Goal: Information Seeking & Learning: Compare options

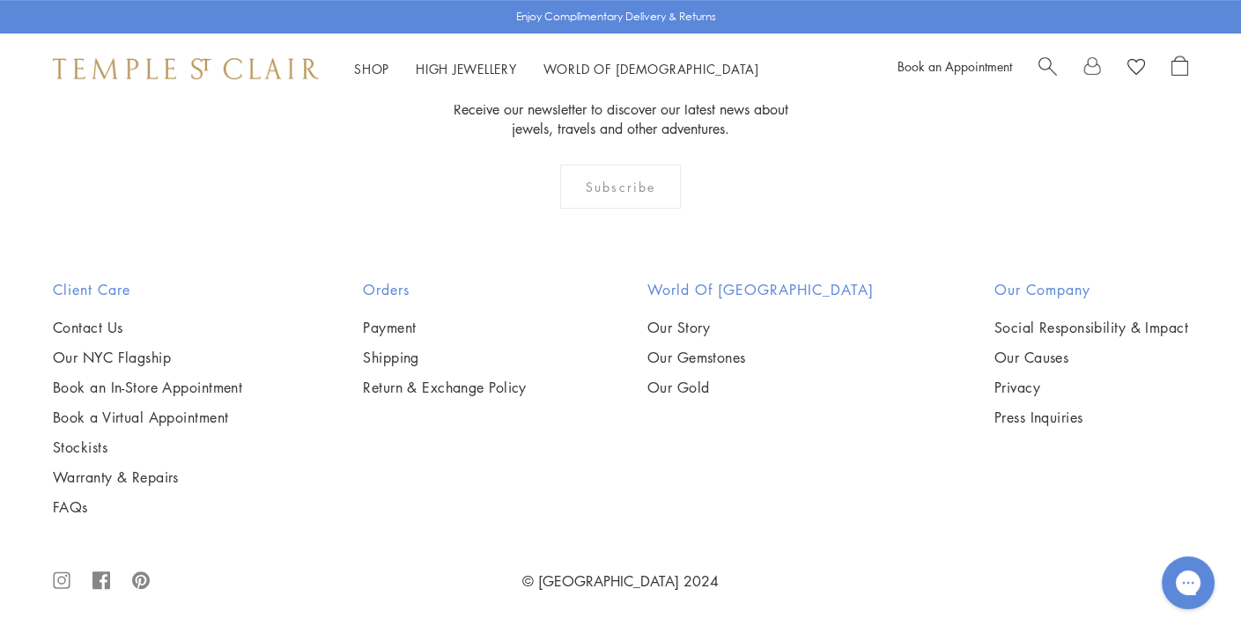
scroll to position [1845, 0]
click at [0, 0] on img at bounding box center [0, 0] width 0 height 0
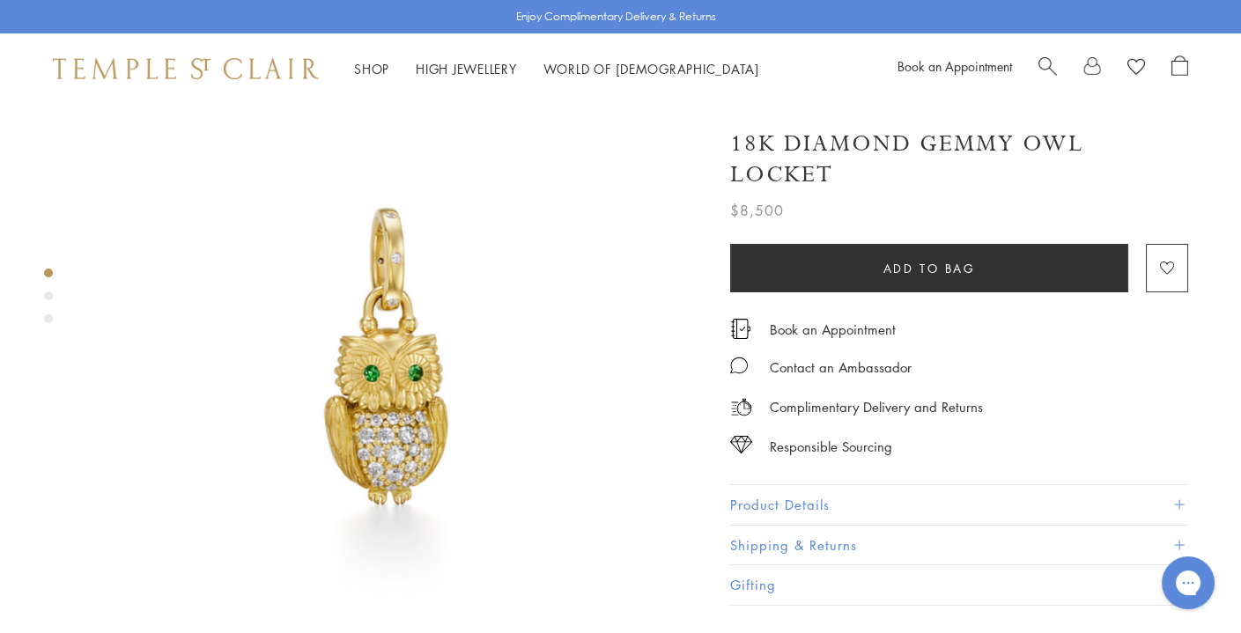
scroll to position [78, 0]
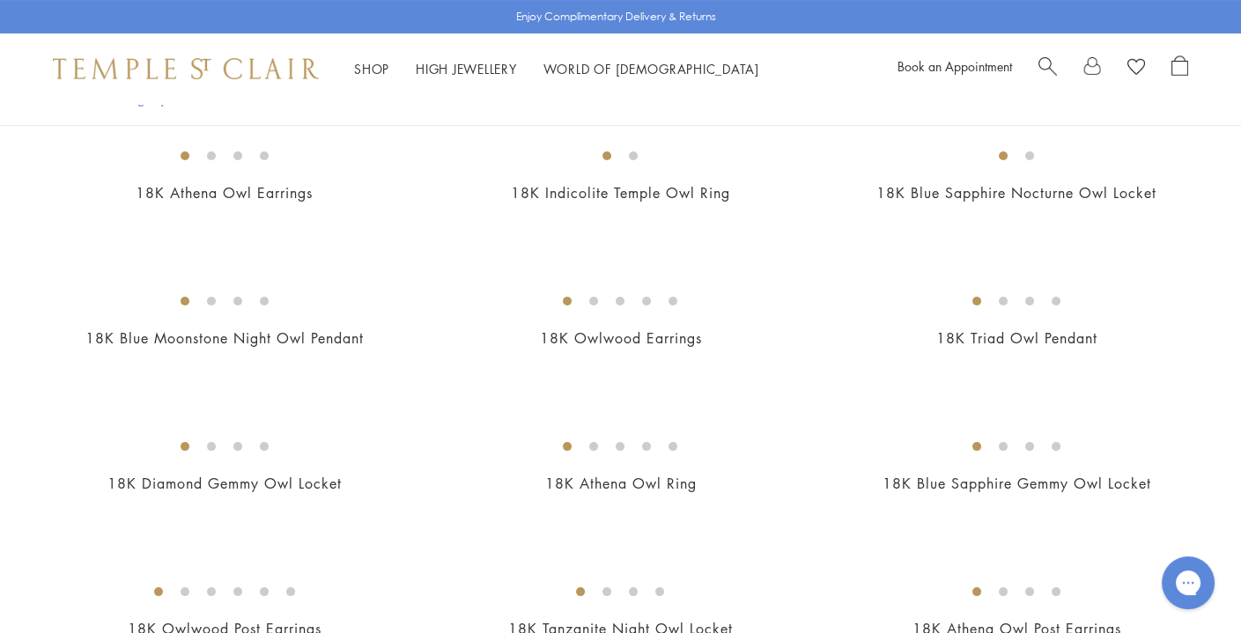
scroll to position [564, 0]
click at [0, 0] on img at bounding box center [0, 0] width 0 height 0
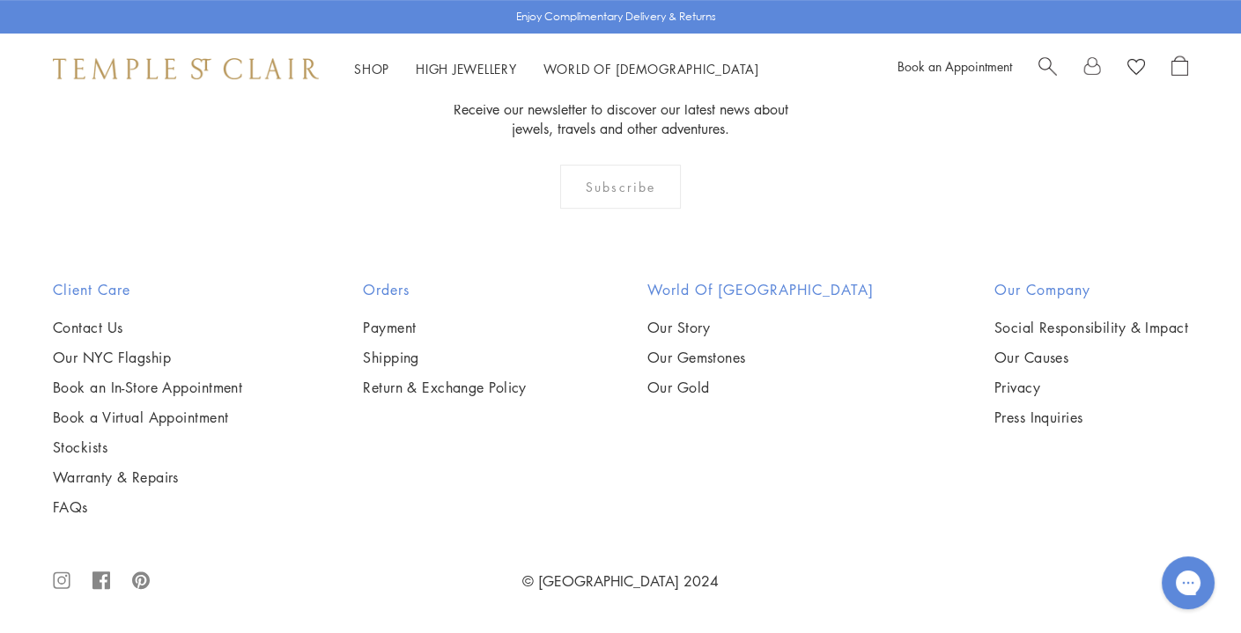
scroll to position [2326, 0]
click at [0, 0] on img at bounding box center [0, 0] width 0 height 0
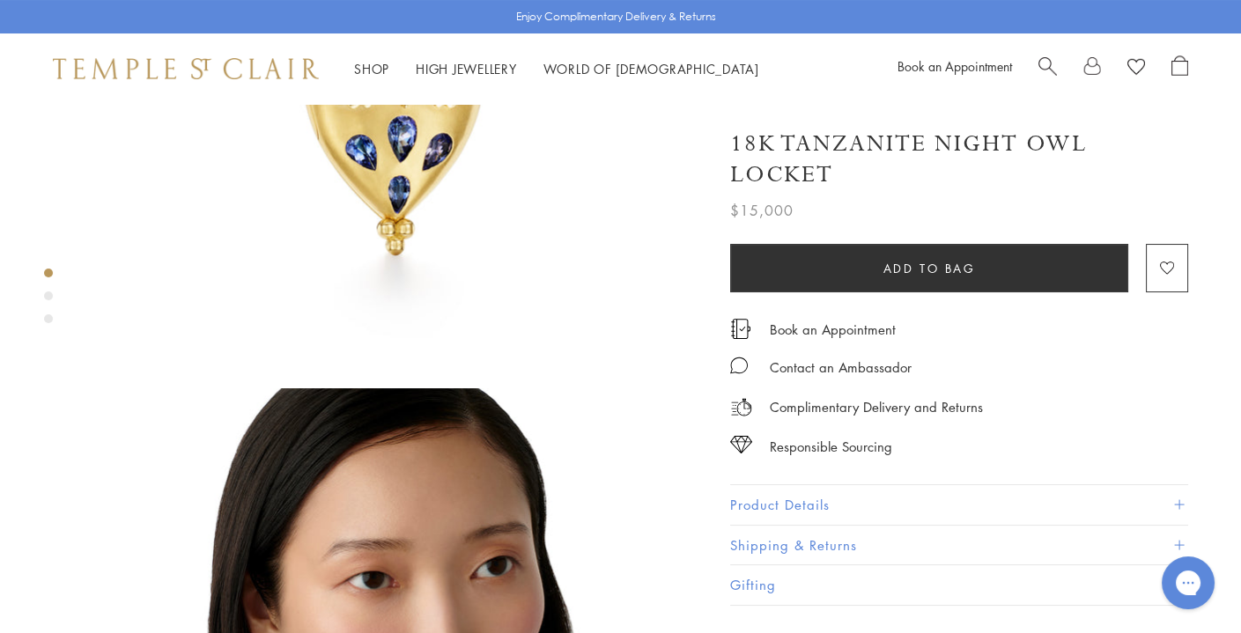
click at [781, 503] on button "Product Details" at bounding box center [959, 505] width 458 height 40
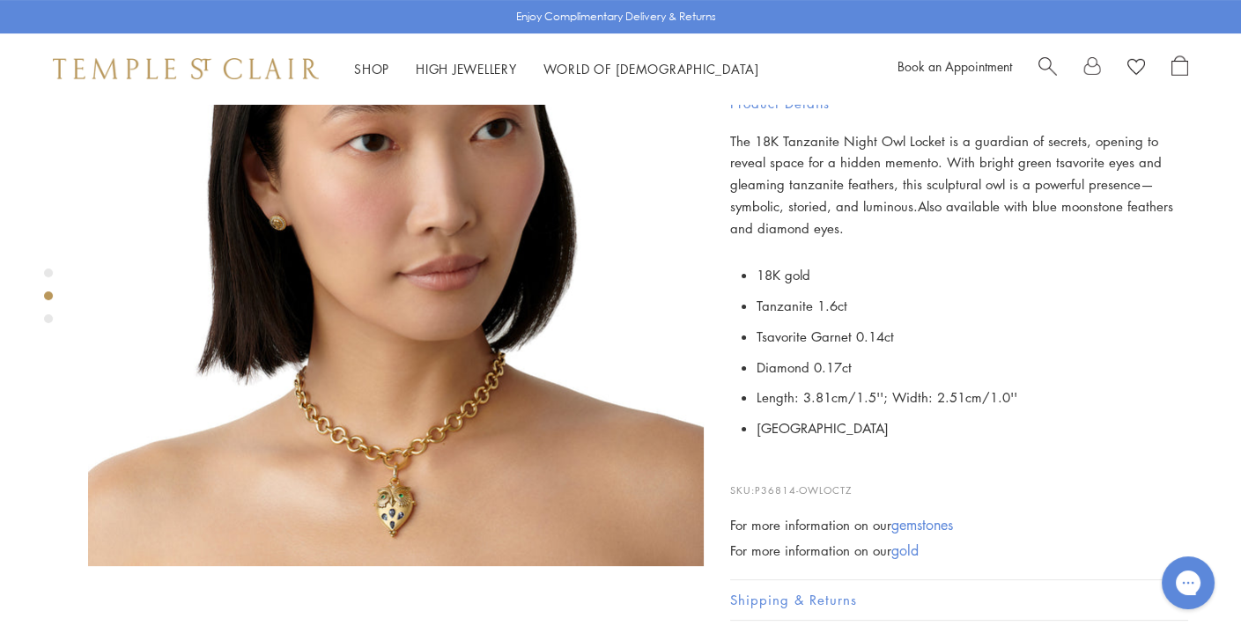
scroll to position [794, 0]
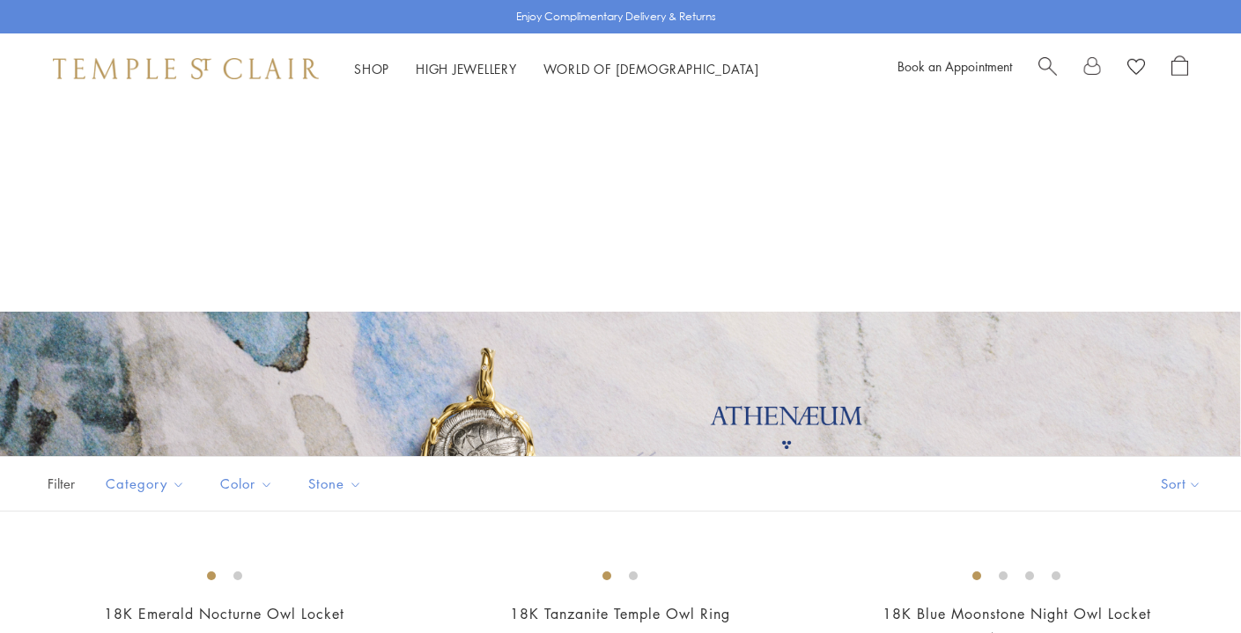
click at [0, 0] on img at bounding box center [0, 0] width 0 height 0
